Goal: Transaction & Acquisition: Download file/media

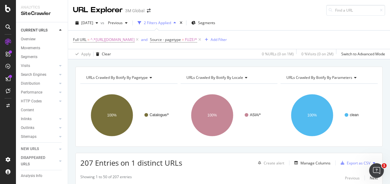
scroll to position [61, 0]
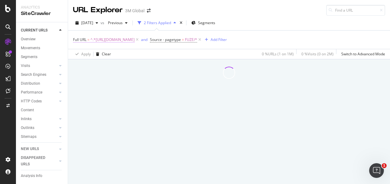
click at [135, 39] on span "^.*[URL][DOMAIN_NAME]" at bounding box center [112, 40] width 44 height 9
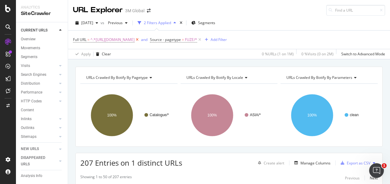
click at [140, 39] on icon at bounding box center [137, 40] width 5 height 6
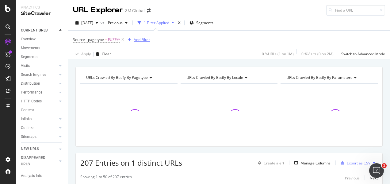
click at [134, 39] on div "Add Filter" at bounding box center [142, 39] width 16 height 5
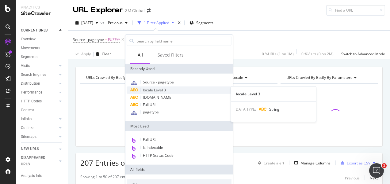
click at [156, 89] on span "locale Level 3" at bounding box center [154, 90] width 23 height 5
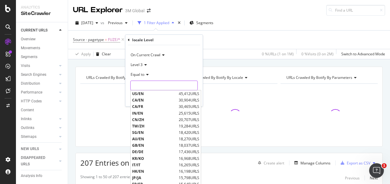
click at [161, 85] on input "text" at bounding box center [164, 86] width 67 height 10
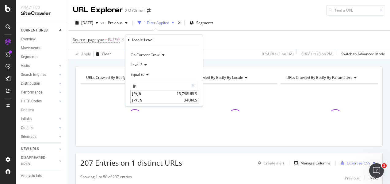
click at [153, 94] on span "JP/JA" at bounding box center [153, 93] width 43 height 5
type input "JP/JA"
click at [193, 96] on div "Apply" at bounding box center [192, 98] width 9 height 5
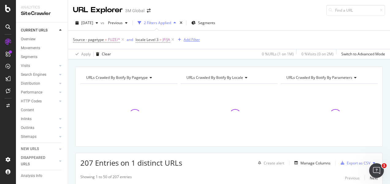
click at [196, 40] on div "Add Filter" at bounding box center [192, 39] width 16 height 5
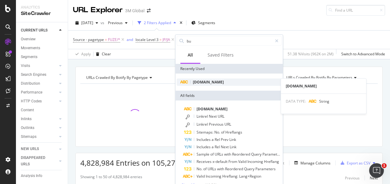
type input "b"
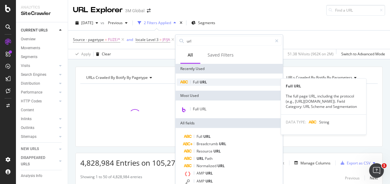
type input "url"
click at [208, 83] on div "Full URL" at bounding box center [229, 82] width 105 height 7
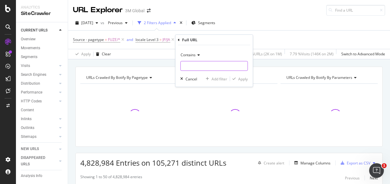
click at [210, 68] on input "text" at bounding box center [213, 66] width 67 height 10
type input "blog"
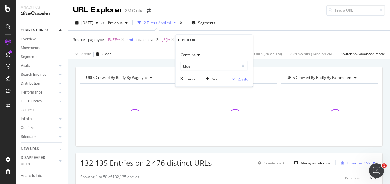
click at [238, 80] on div "Apply" at bounding box center [239, 79] width 18 height 6
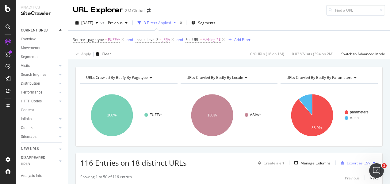
click at [352, 161] on div "Export as CSV" at bounding box center [359, 163] width 24 height 5
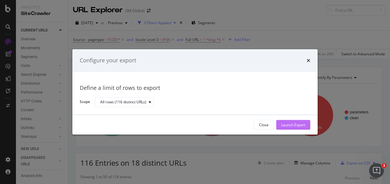
click at [288, 126] on div "Launch Export" at bounding box center [293, 125] width 24 height 5
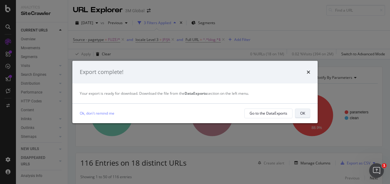
click at [303, 112] on div "OK" at bounding box center [302, 113] width 5 height 5
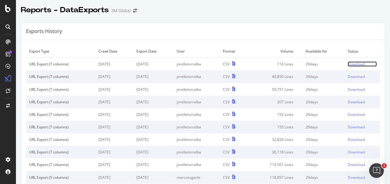
click at [348, 64] on div "Download" at bounding box center [356, 64] width 17 height 5
